Goal: Task Accomplishment & Management: Use online tool/utility

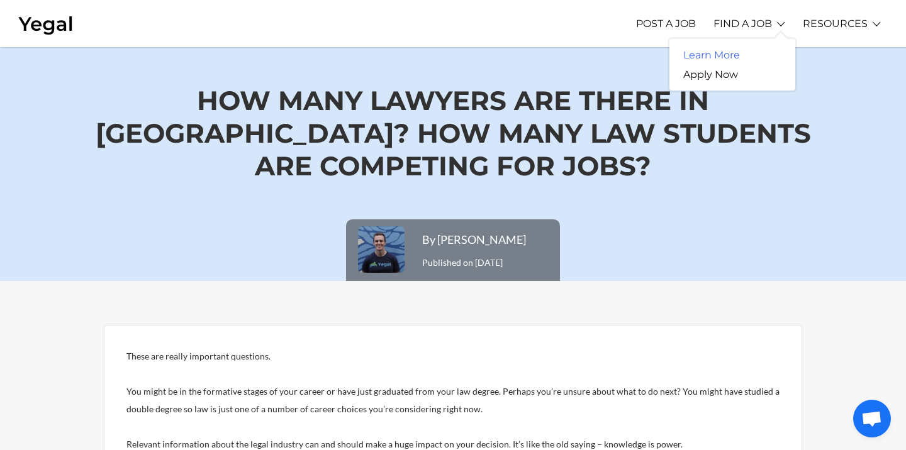
click at [728, 47] on link "Learn More" at bounding box center [711, 55] width 84 height 20
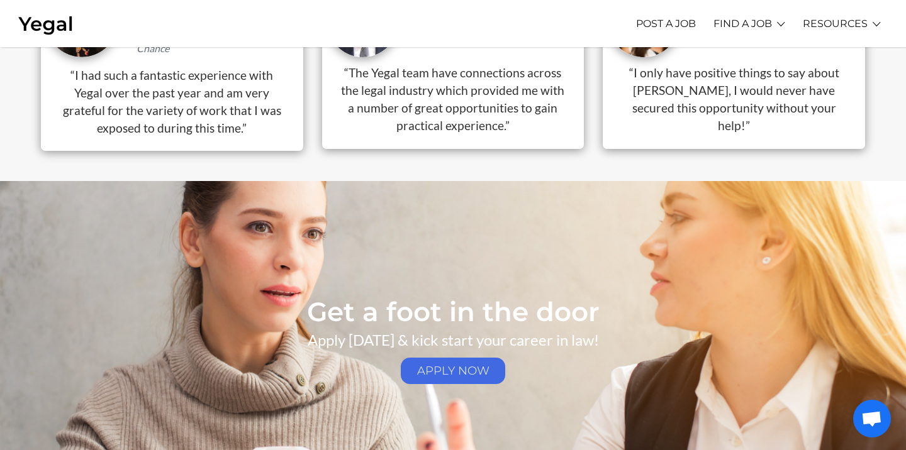
scroll to position [1951, 0]
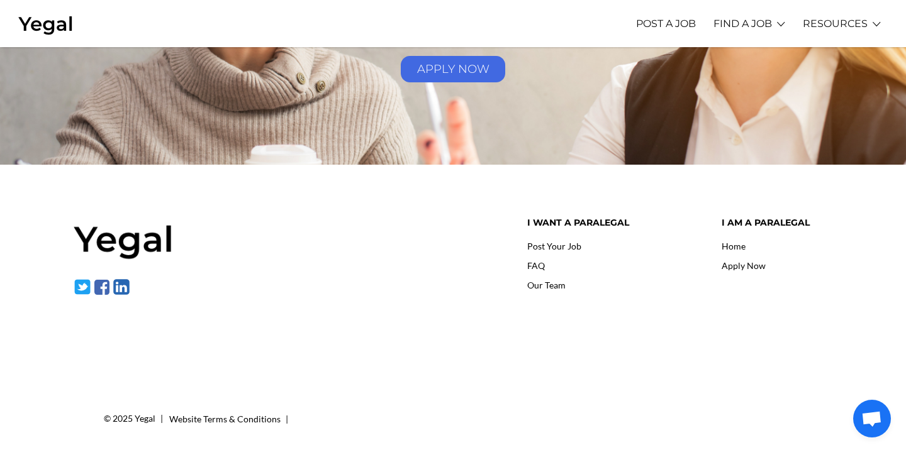
click at [545, 282] on link "Our Team" at bounding box center [546, 285] width 38 height 11
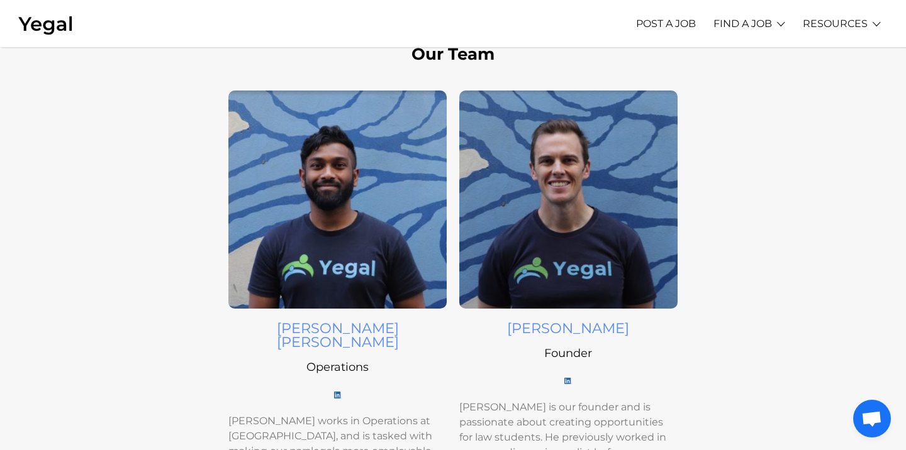
scroll to position [33, 0]
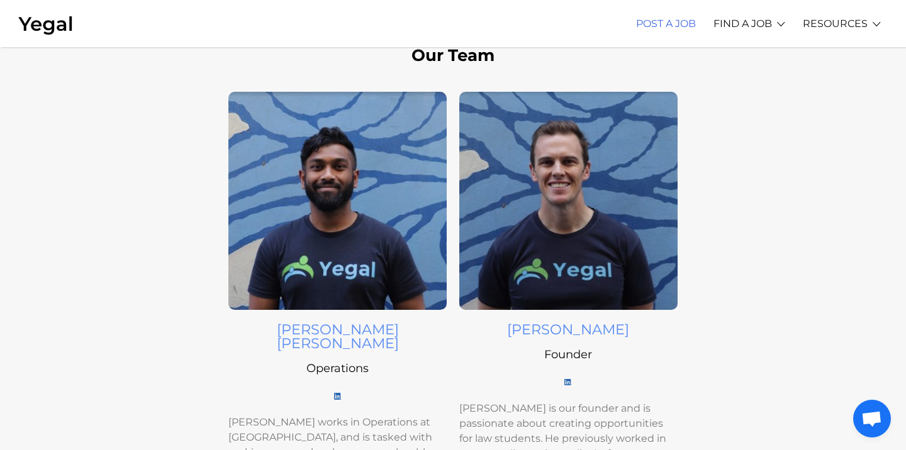
click at [672, 24] on link "POST A JOB" at bounding box center [666, 23] width 60 height 35
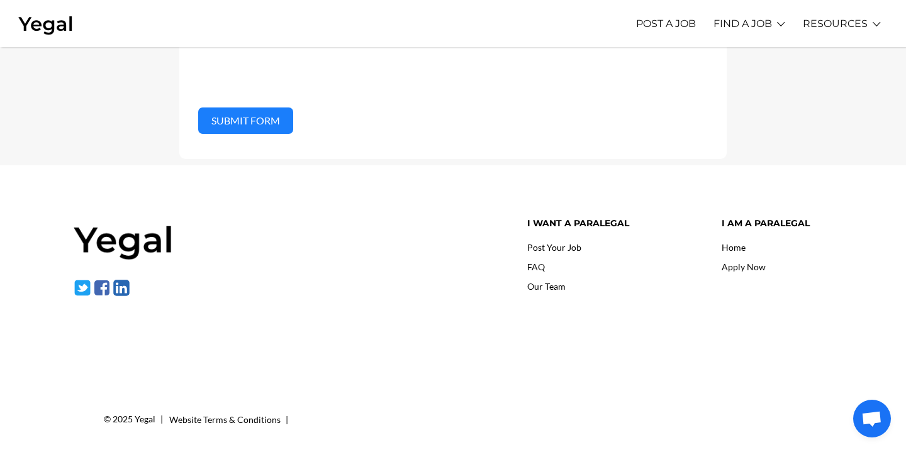
scroll to position [963, 0]
